Goal: Check status: Check status

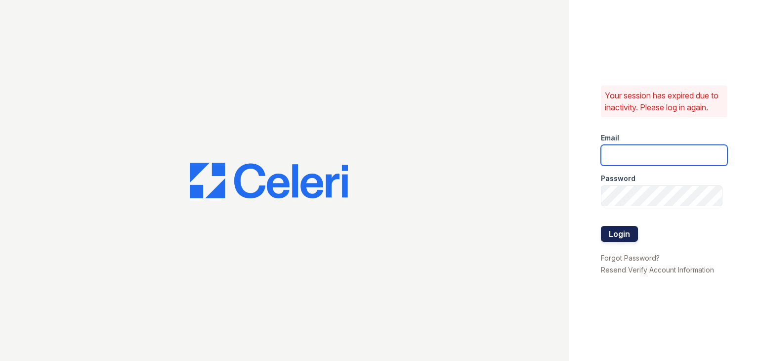
type input "[EMAIL_ADDRESS][DOMAIN_NAME]"
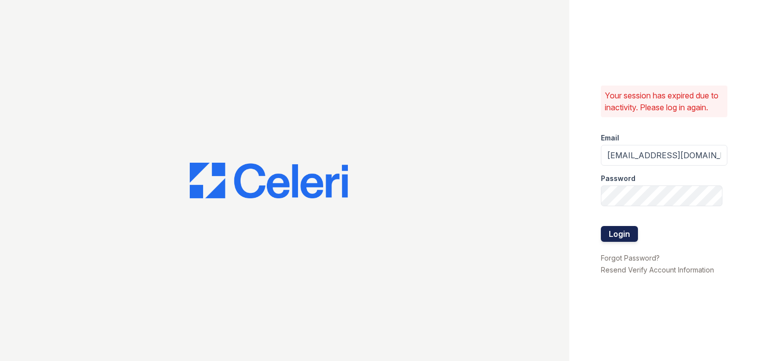
click at [610, 226] on button "Login" at bounding box center [619, 234] width 37 height 16
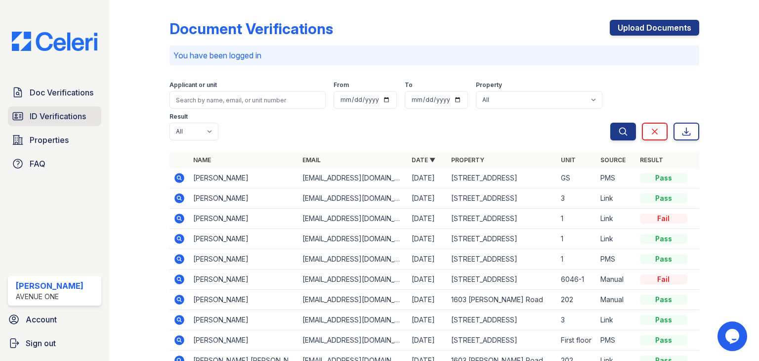
click at [57, 109] on link "ID Verifications" at bounding box center [54, 116] width 93 height 20
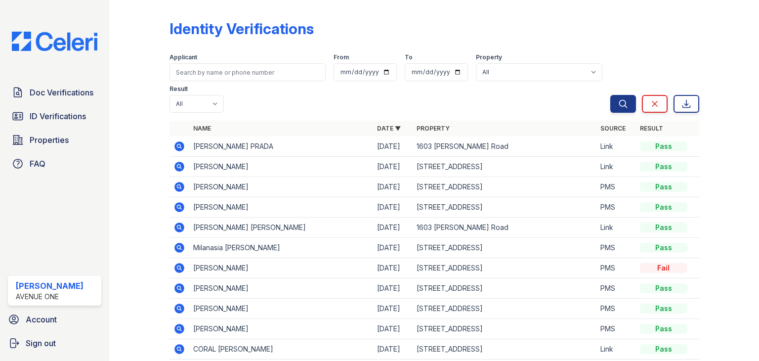
click at [178, 146] on icon at bounding box center [179, 145] width 2 height 2
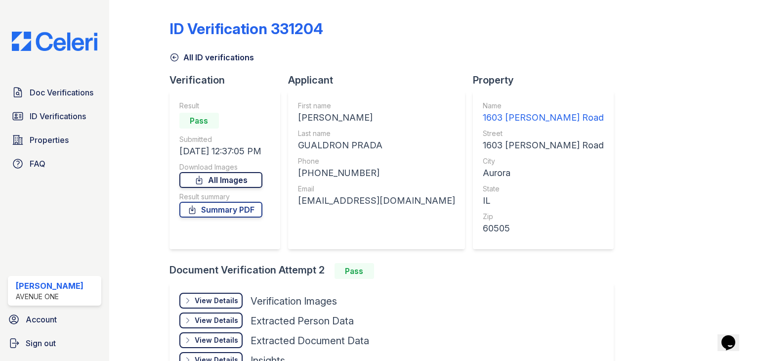
click at [209, 176] on link "All Images" at bounding box center [220, 180] width 83 height 16
click at [229, 202] on link "Summary PDF" at bounding box center [220, 210] width 83 height 16
